Goal: Obtain resource: Download file/media

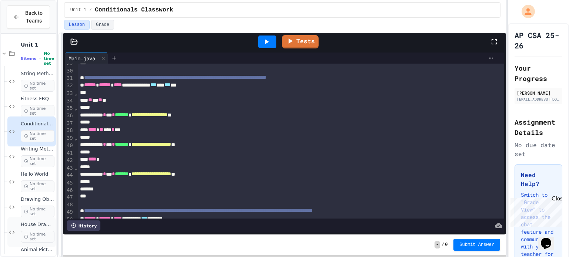
scroll to position [18, 0]
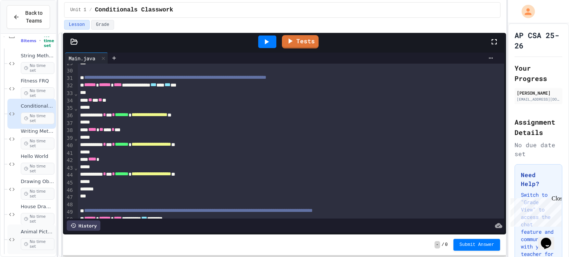
click at [25, 237] on div "Animal Picture Project No time set" at bounding box center [38, 239] width 34 height 21
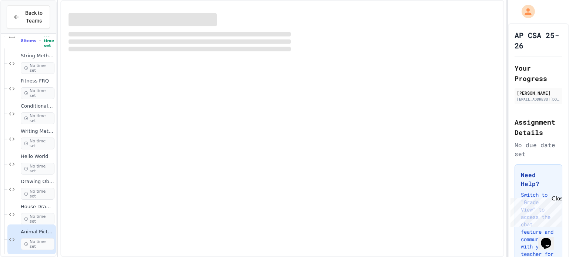
scroll to position [9, 0]
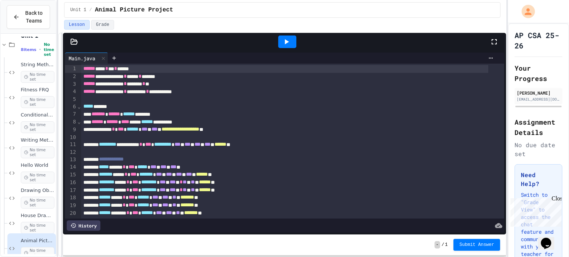
click at [292, 43] on div at bounding box center [287, 42] width 18 height 13
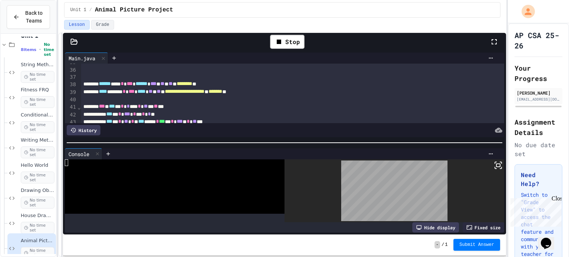
scroll to position [268, 0]
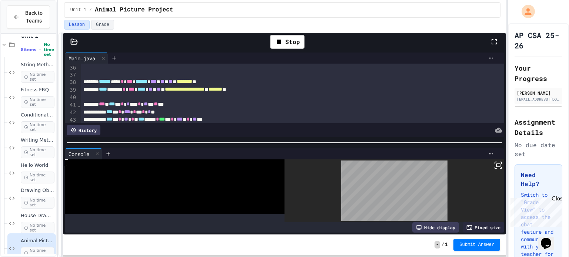
click at [77, 40] on icon at bounding box center [73, 41] width 7 height 7
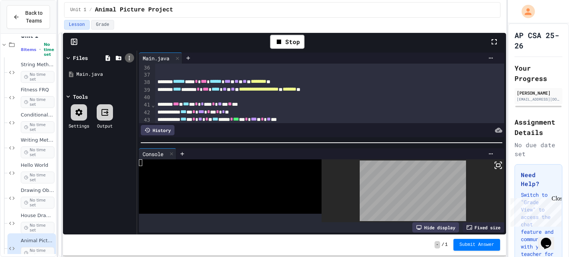
click at [128, 59] on icon at bounding box center [129, 58] width 7 height 7
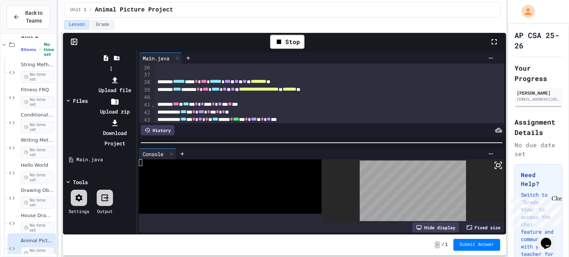
click at [135, 75] on li "Upload file" at bounding box center [115, 85] width 40 height 21
click at [135, 118] on li "Download Project" at bounding box center [115, 133] width 40 height 31
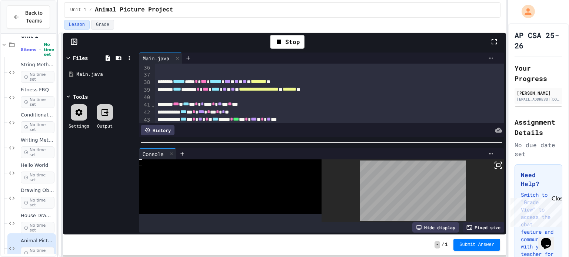
click at [494, 165] on icon at bounding box center [498, 165] width 9 height 9
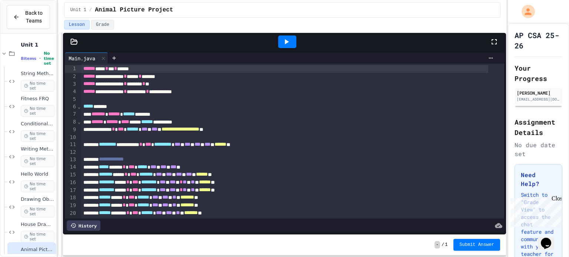
click at [285, 39] on icon at bounding box center [287, 41] width 4 height 5
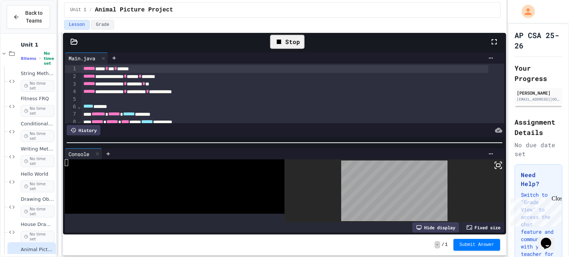
click at [483, 226] on div "Fixed size" at bounding box center [483, 228] width 41 height 10
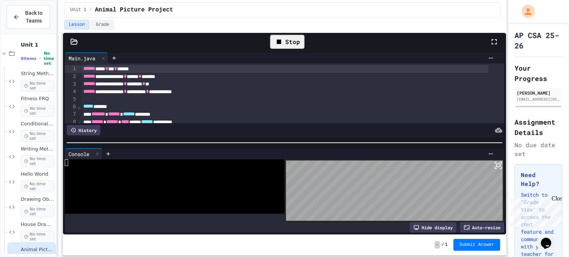
click at [494, 163] on icon at bounding box center [498, 165] width 9 height 9
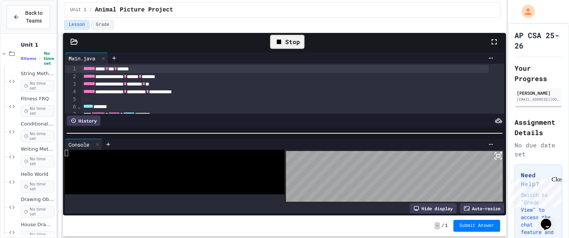
click at [471, 204] on div "Auto-resize" at bounding box center [482, 208] width 44 height 10
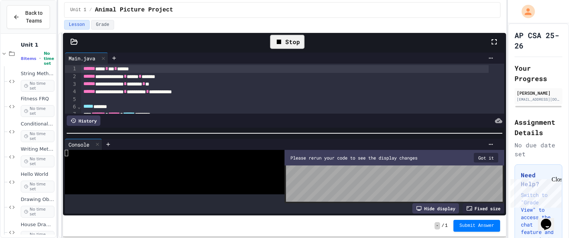
click at [287, 41] on div "Stop" at bounding box center [287, 42] width 34 height 14
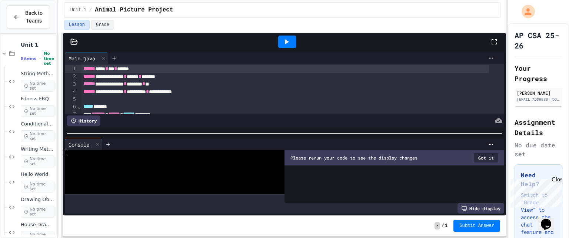
click at [287, 41] on icon at bounding box center [287, 41] width 4 height 5
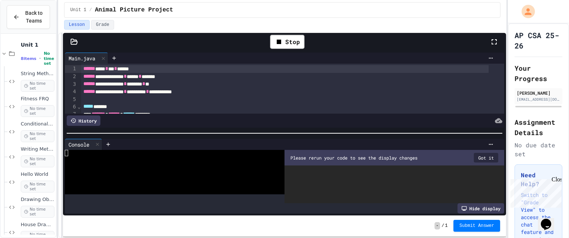
click at [478, 153] on button "Got it" at bounding box center [486, 158] width 24 height 10
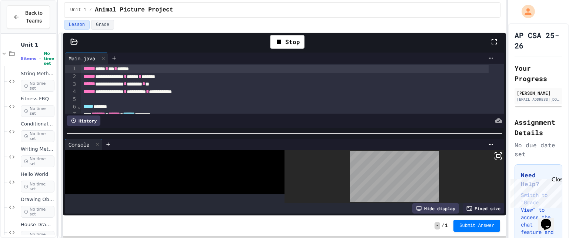
click at [478, 203] on div "Fixed size" at bounding box center [483, 208] width 41 height 10
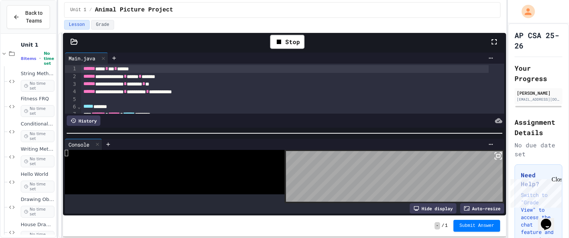
click at [495, 152] on icon at bounding box center [498, 156] width 9 height 9
